Goal: Check status

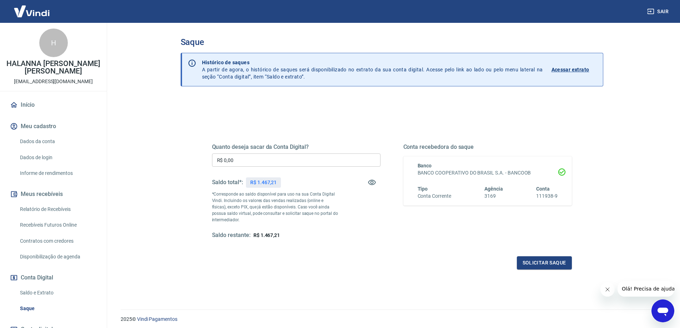
click at [573, 74] on link "Acessar extrato" at bounding box center [574, 69] width 46 height 21
click at [574, 71] on p "Acessar extrato" at bounding box center [570, 69] width 38 height 7
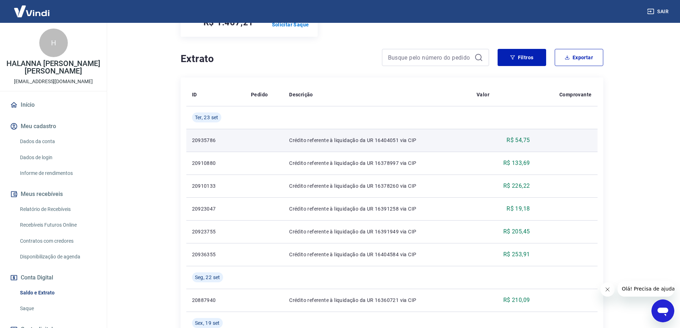
scroll to position [119, 0]
